Goal: Task Accomplishment & Management: Manage account settings

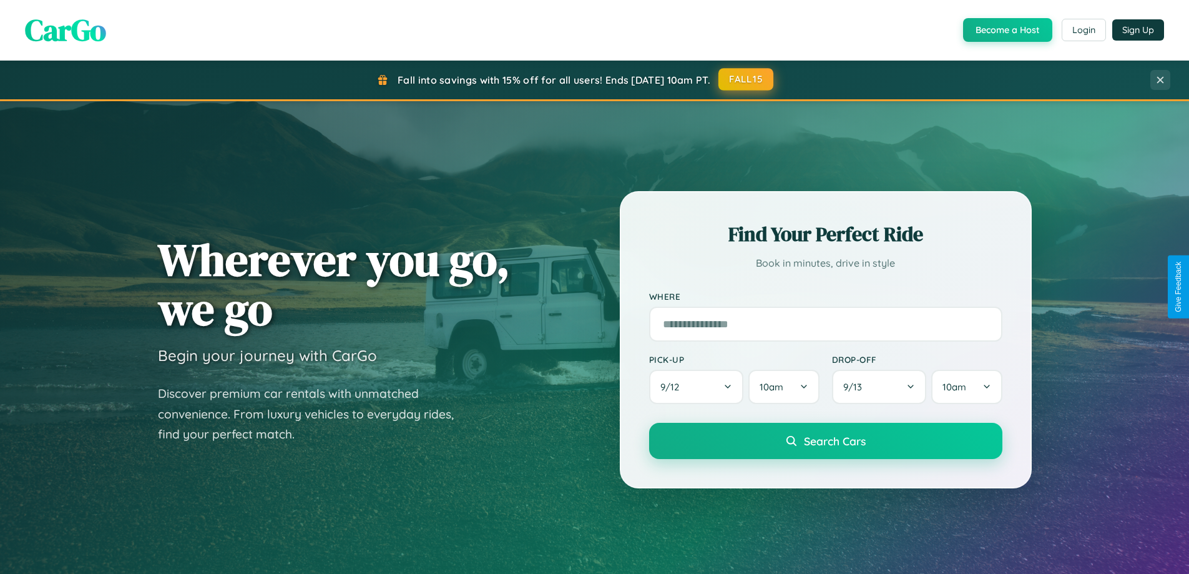
click at [747, 79] on button "FALL15" at bounding box center [746, 79] width 55 height 22
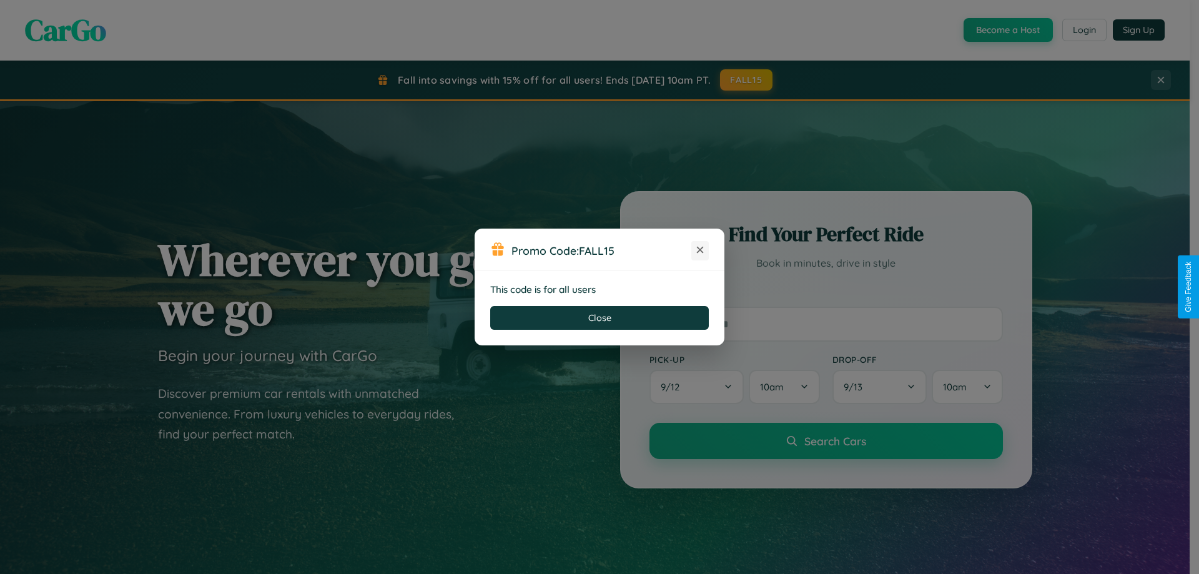
click at [700, 250] on icon at bounding box center [700, 249] width 12 height 12
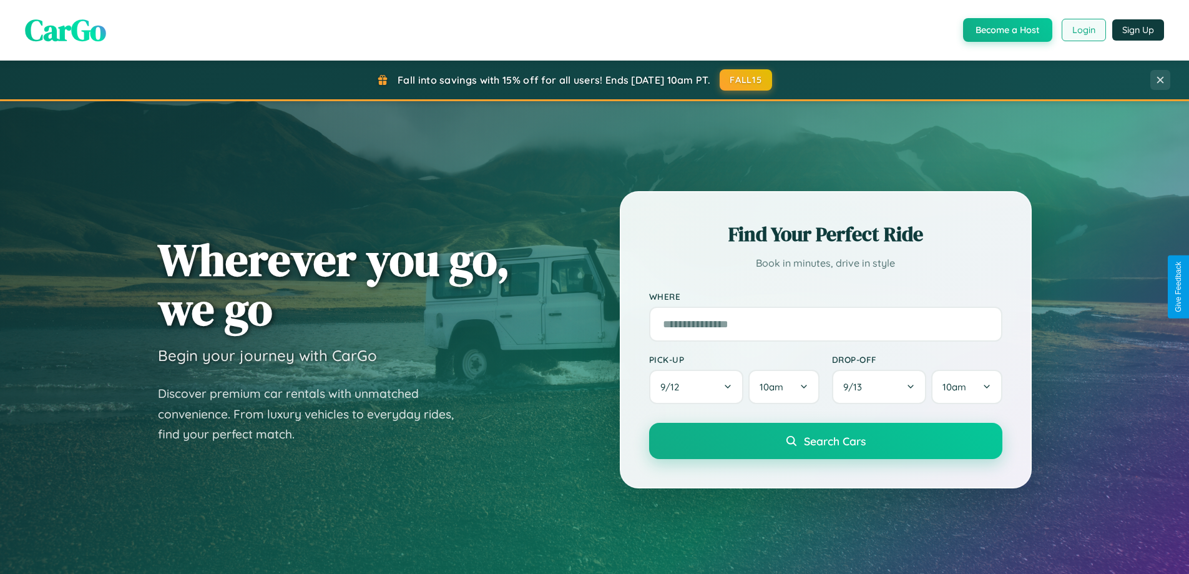
click at [1083, 30] on button "Login" at bounding box center [1084, 30] width 44 height 22
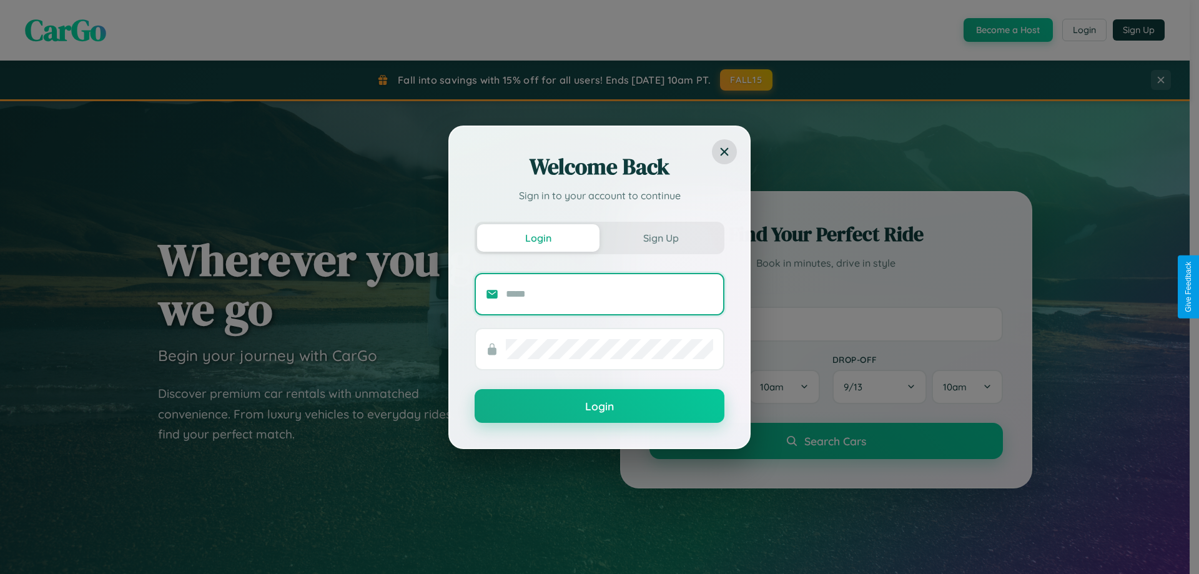
click at [609, 293] on input "text" at bounding box center [609, 294] width 207 height 20
type input "**********"
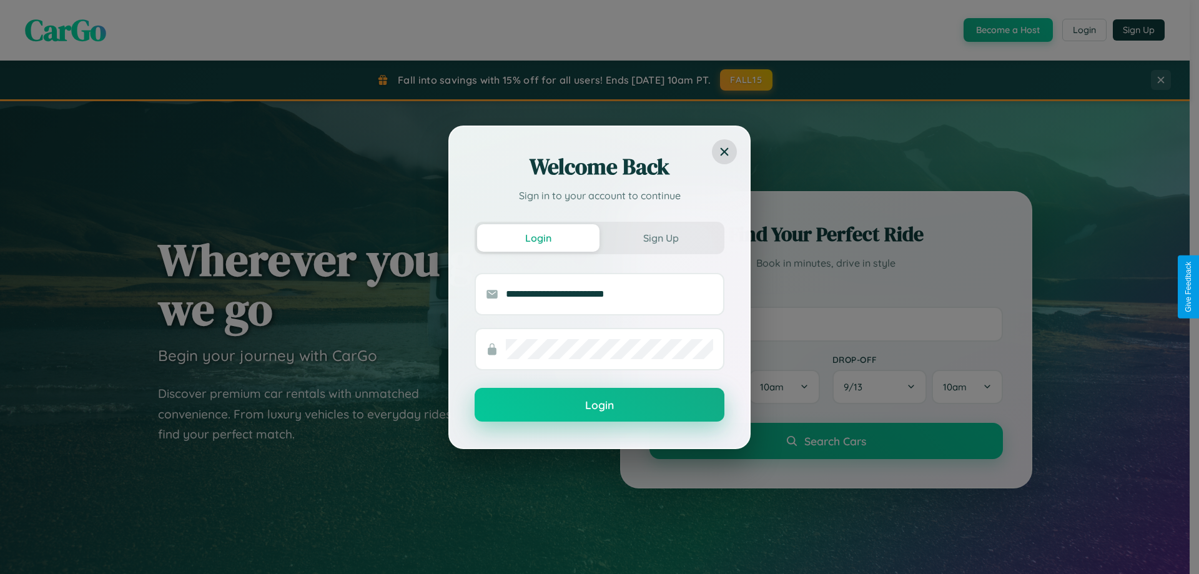
click at [599, 405] on button "Login" at bounding box center [599, 405] width 250 height 34
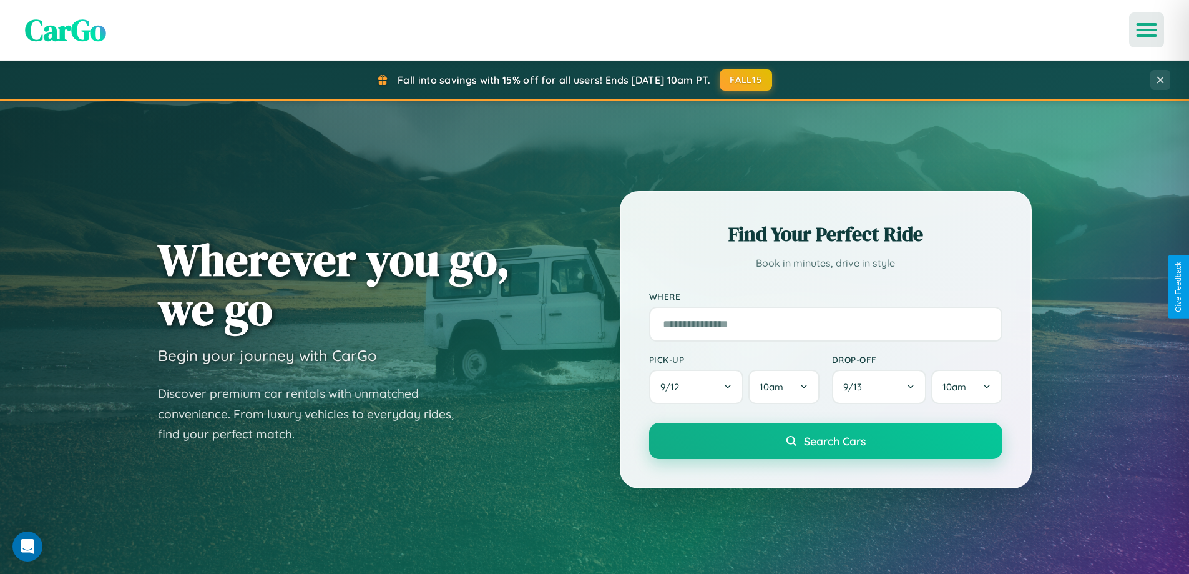
click at [1147, 30] on icon "Open menu" at bounding box center [1147, 29] width 18 height 11
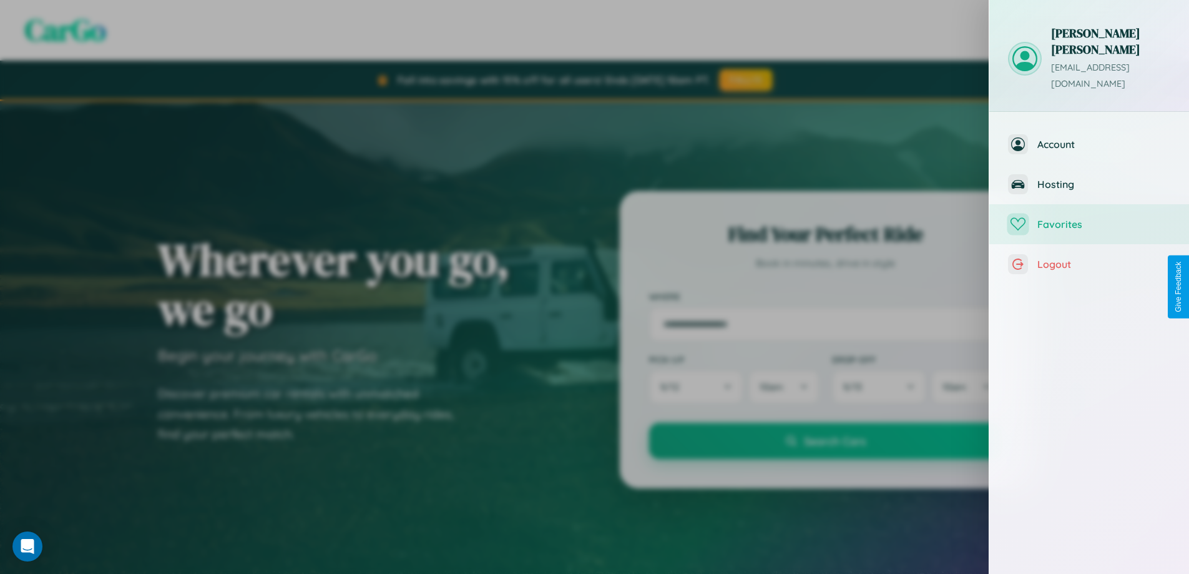
click at [1089, 218] on span "Favorites" at bounding box center [1103, 224] width 133 height 12
